Goal: Transaction & Acquisition: Purchase product/service

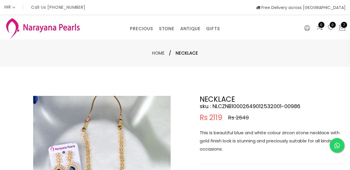
select select "INR"
click at [148, 29] on link "PRECIOUS" at bounding box center [141, 28] width 23 height 9
click at [174, 31] on link "STONE" at bounding box center [166, 28] width 15 height 9
click at [176, 56] on link "NECKLACE" at bounding box center [186, 55] width 49 height 9
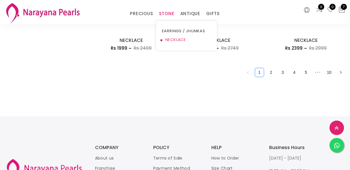
scroll to position [786, 0]
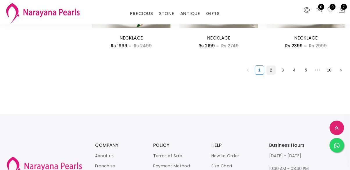
click at [273, 67] on link "2" at bounding box center [271, 70] width 9 height 9
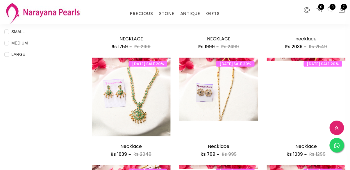
scroll to position [248, 0]
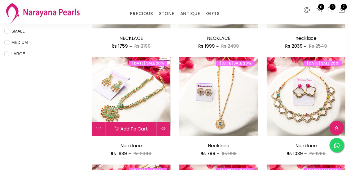
click at [149, 111] on img at bounding box center [131, 96] width 79 height 79
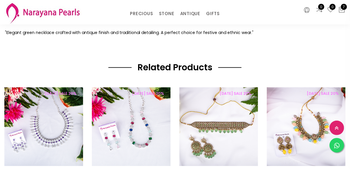
scroll to position [256, 0]
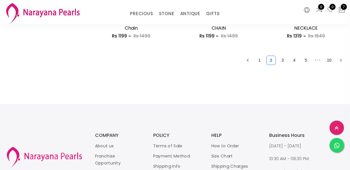
scroll to position [796, 0]
click at [283, 60] on link "3" at bounding box center [282, 60] width 9 height 9
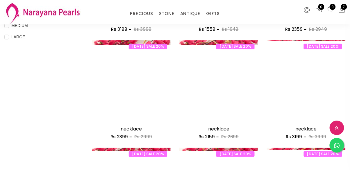
scroll to position [266, 0]
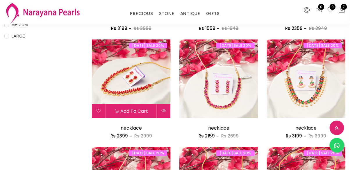
click at [153, 99] on img at bounding box center [131, 78] width 79 height 79
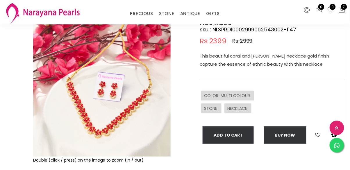
scroll to position [54, 0]
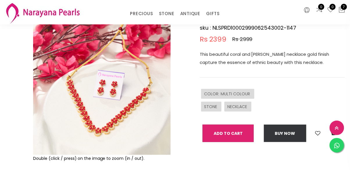
click at [249, 134] on button "Add To Cart" at bounding box center [228, 133] width 51 height 17
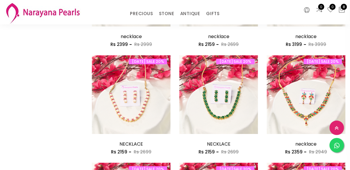
scroll to position [358, 0]
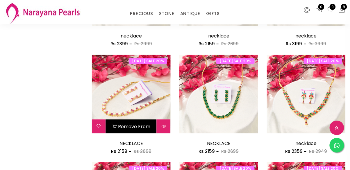
click at [145, 112] on img at bounding box center [131, 94] width 79 height 79
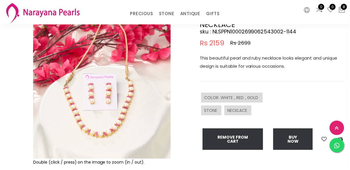
scroll to position [51, 0]
